Goal: Information Seeking & Learning: Learn about a topic

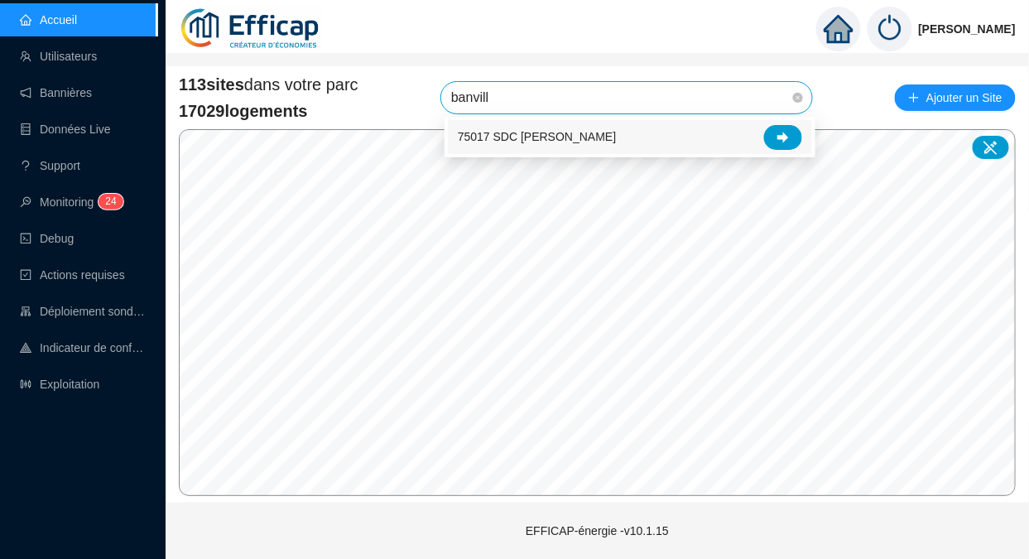
type input "banville"
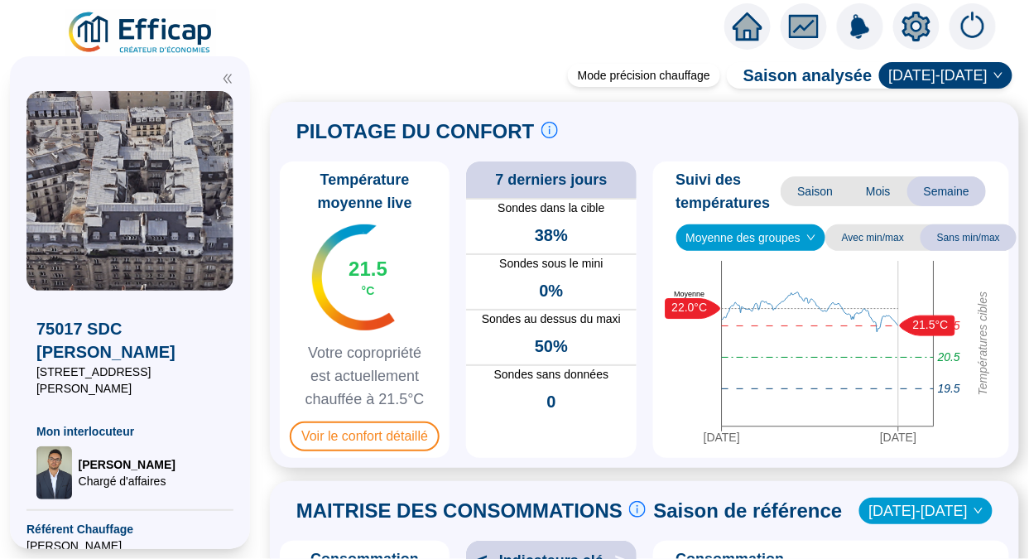
click at [378, 446] on span "Voir le confort détaillé" at bounding box center [365, 436] width 150 height 30
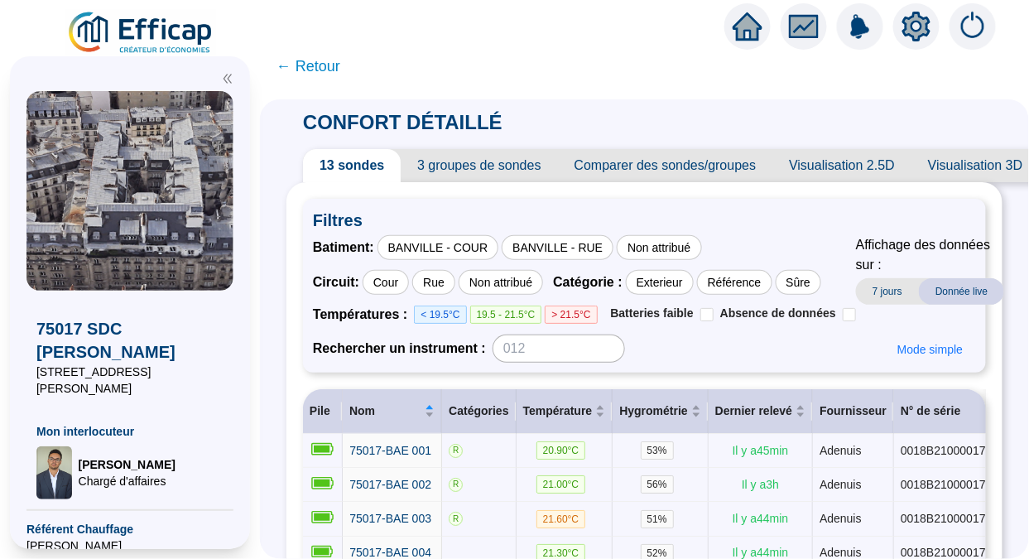
click at [517, 175] on span "3 groupes de sondes" at bounding box center [479, 165] width 156 height 33
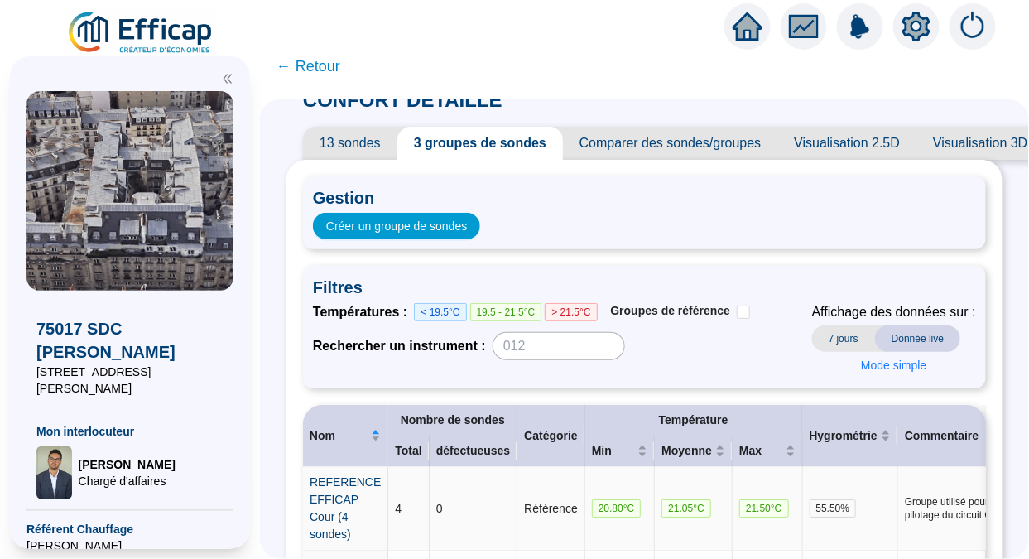
scroll to position [13, 0]
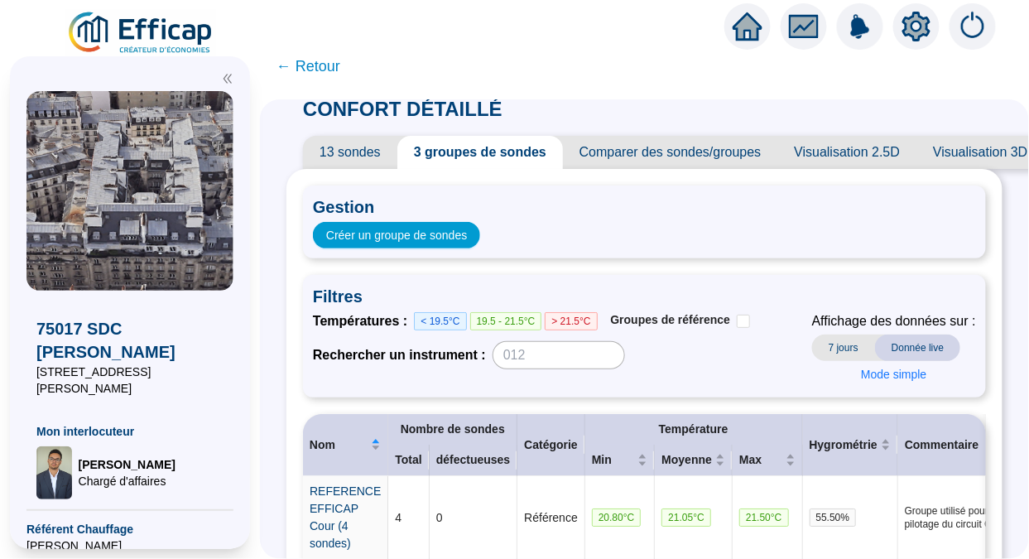
click at [372, 140] on span "13 sondes" at bounding box center [350, 152] width 94 height 33
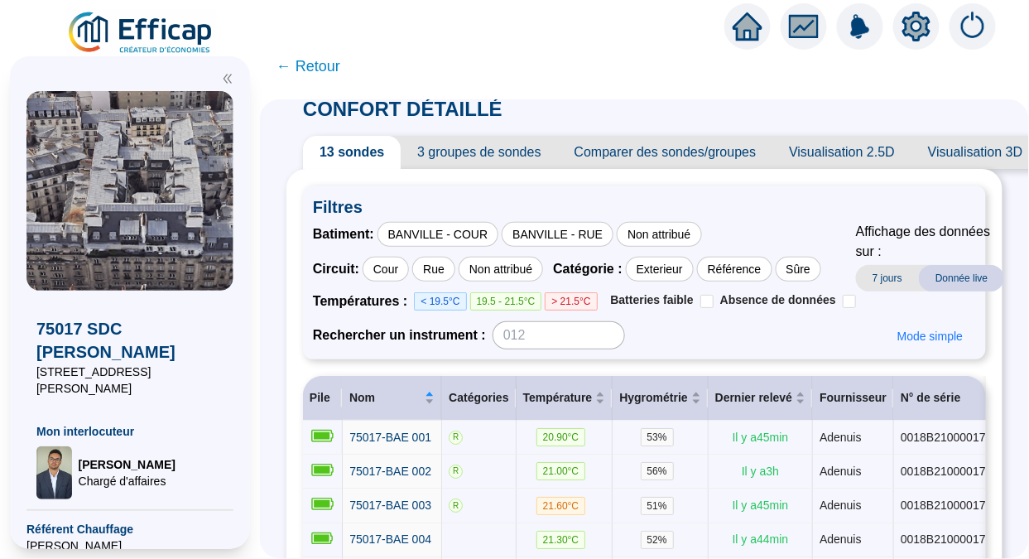
click at [451, 236] on div "BANVILLE - COUR" at bounding box center [438, 234] width 122 height 25
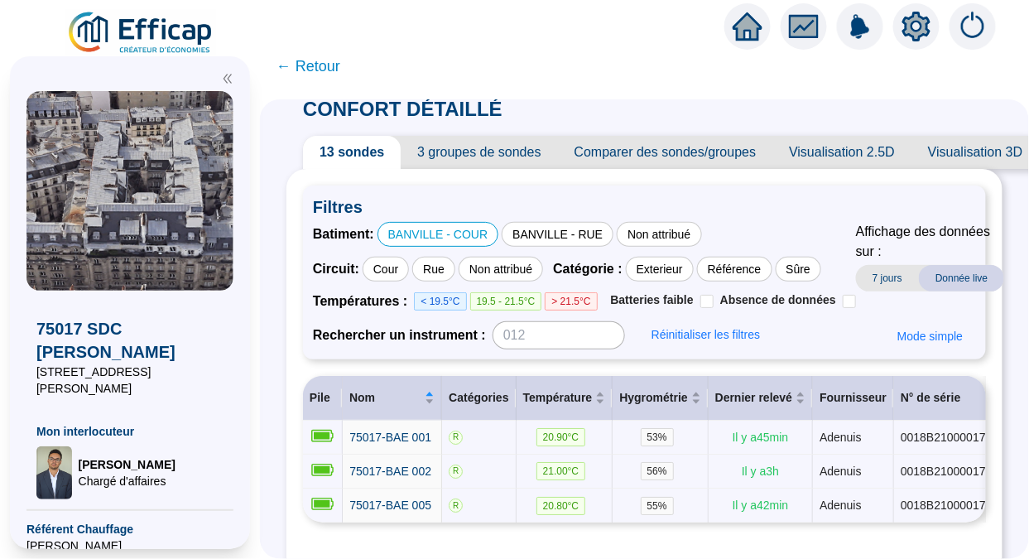
click at [545, 235] on div "BANVILLE - RUE" at bounding box center [558, 234] width 112 height 25
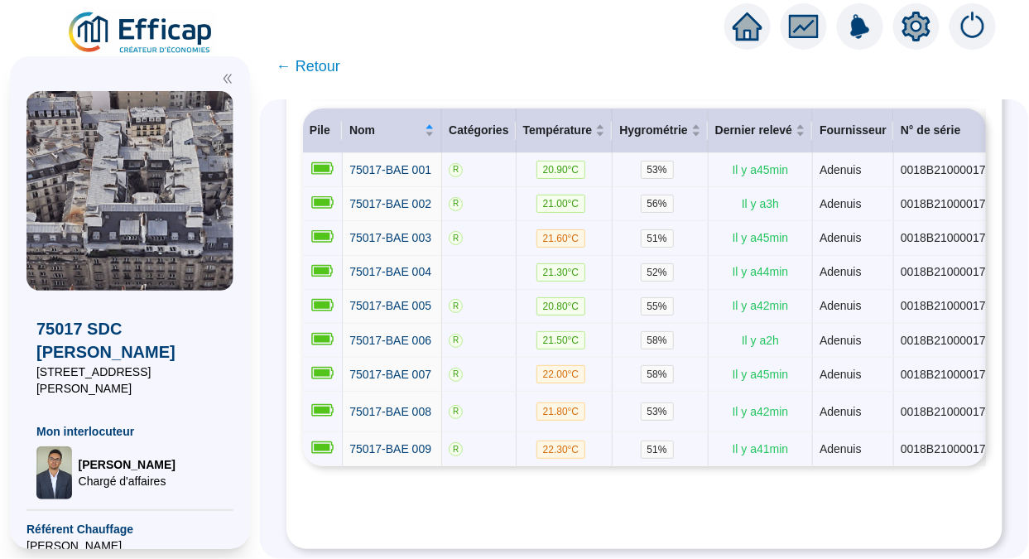
scroll to position [295, 0]
click at [326, 73] on span "← Retour" at bounding box center [308, 66] width 64 height 23
